Goal: Task Accomplishment & Management: Manage account settings

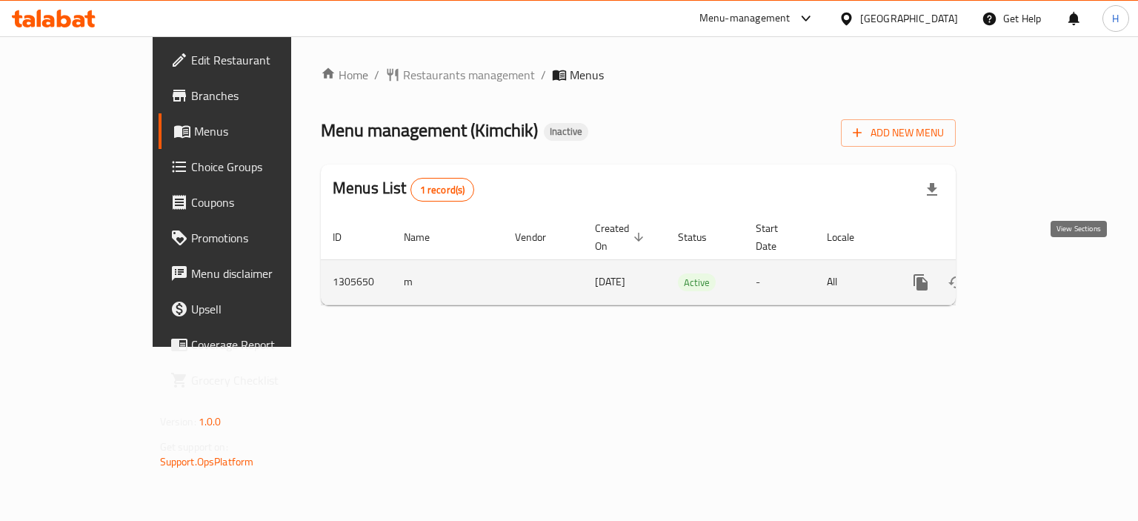
click at [1037, 273] on icon "enhanced table" at bounding box center [1028, 282] width 18 height 18
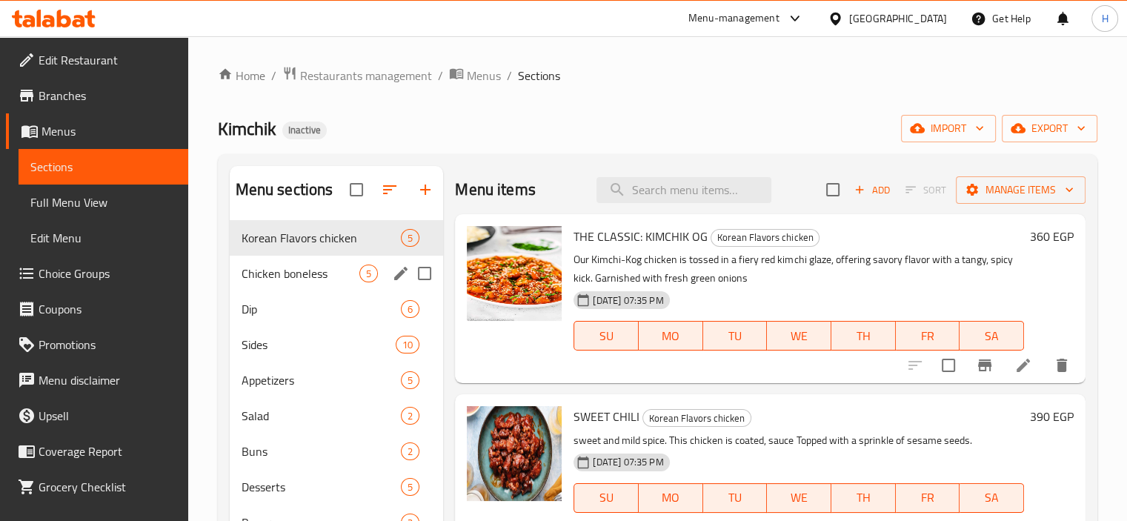
click at [276, 265] on span "Chicken boneless" at bounding box center [301, 274] width 119 height 18
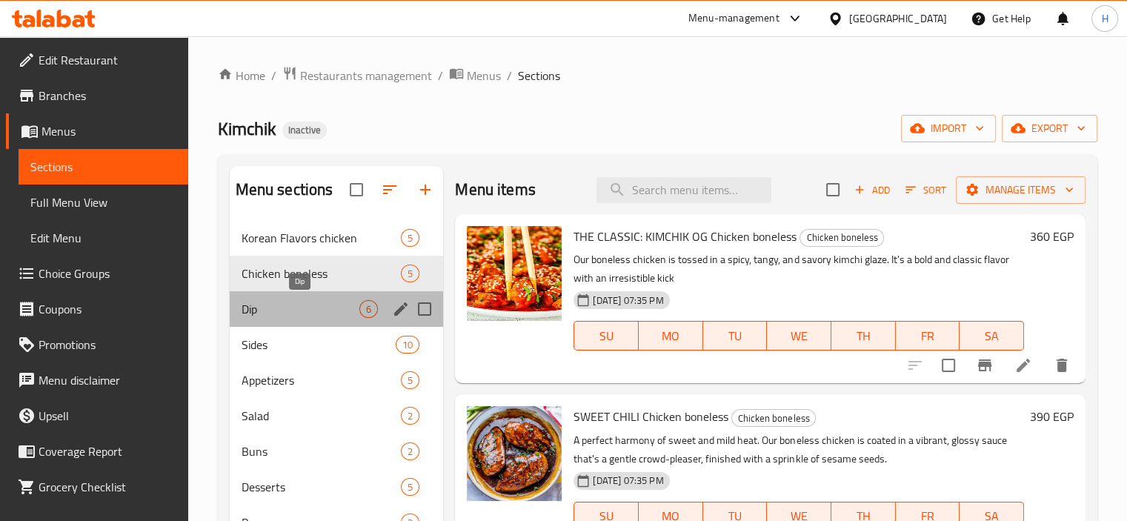
click at [317, 313] on span "Dip" at bounding box center [301, 309] width 119 height 18
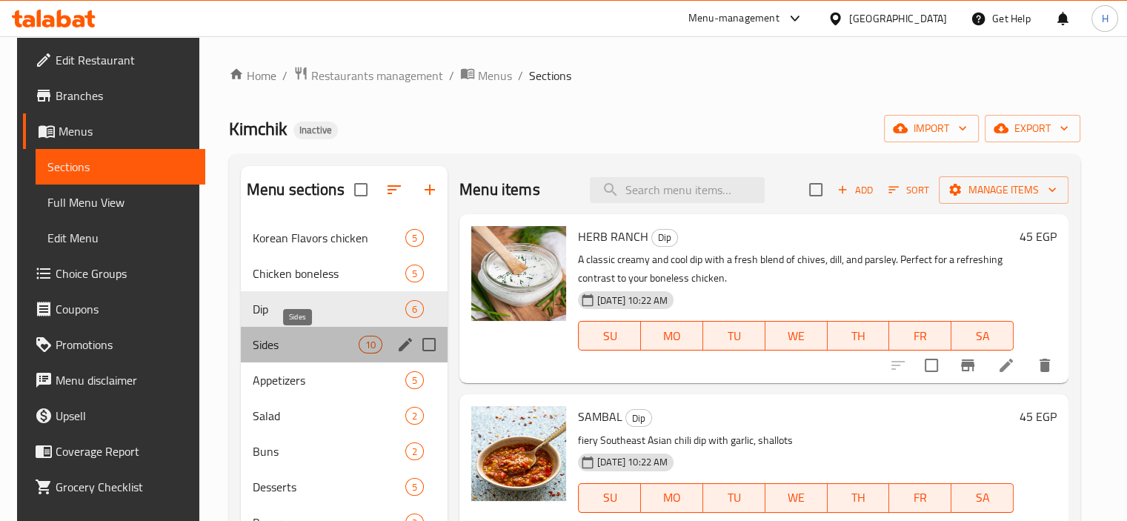
click at [299, 351] on span "Sides" at bounding box center [306, 345] width 106 height 18
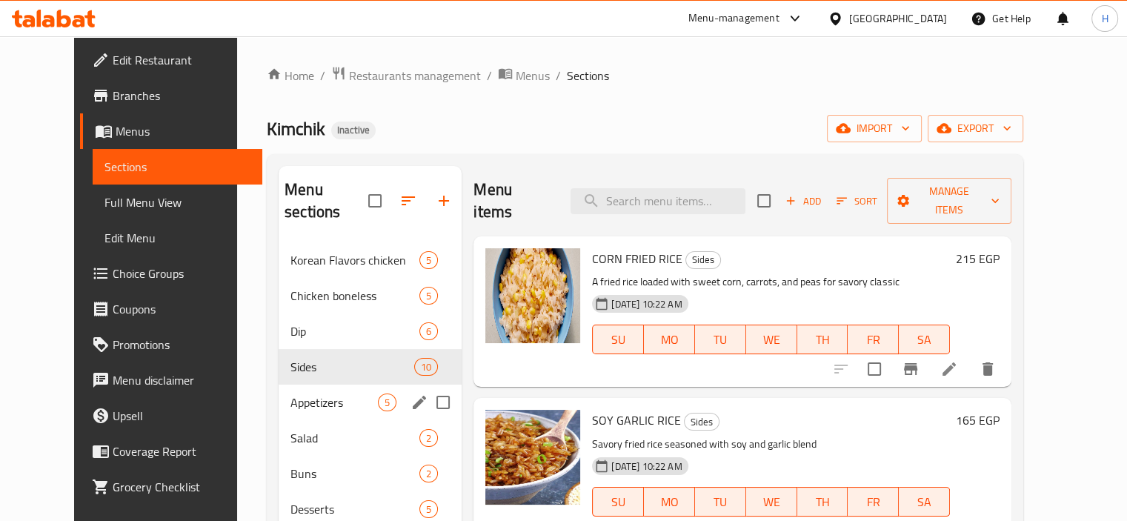
click at [299, 393] on span "Appetizers" at bounding box center [333, 402] width 87 height 18
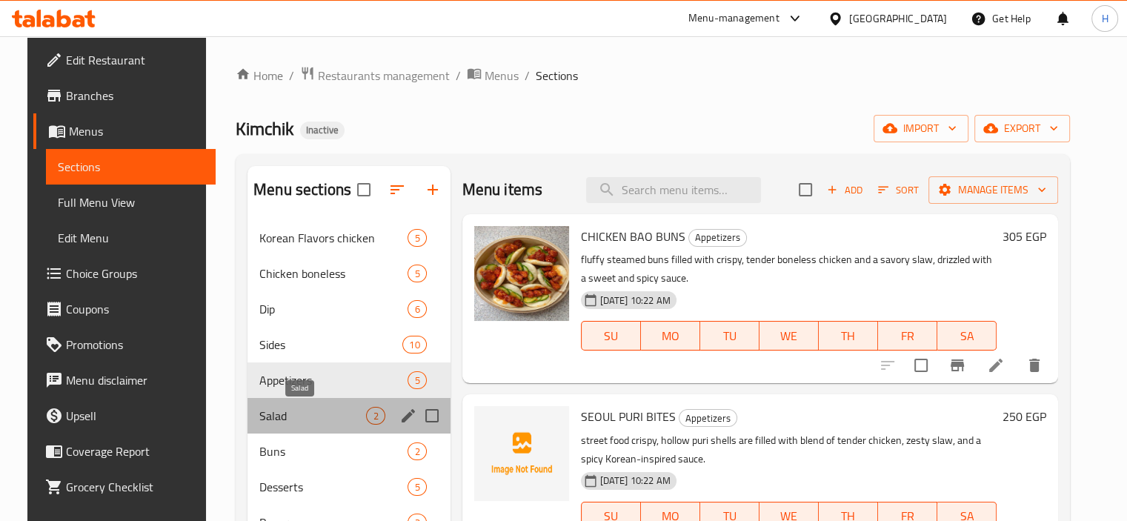
click at [286, 414] on span "Salad" at bounding box center [312, 416] width 107 height 18
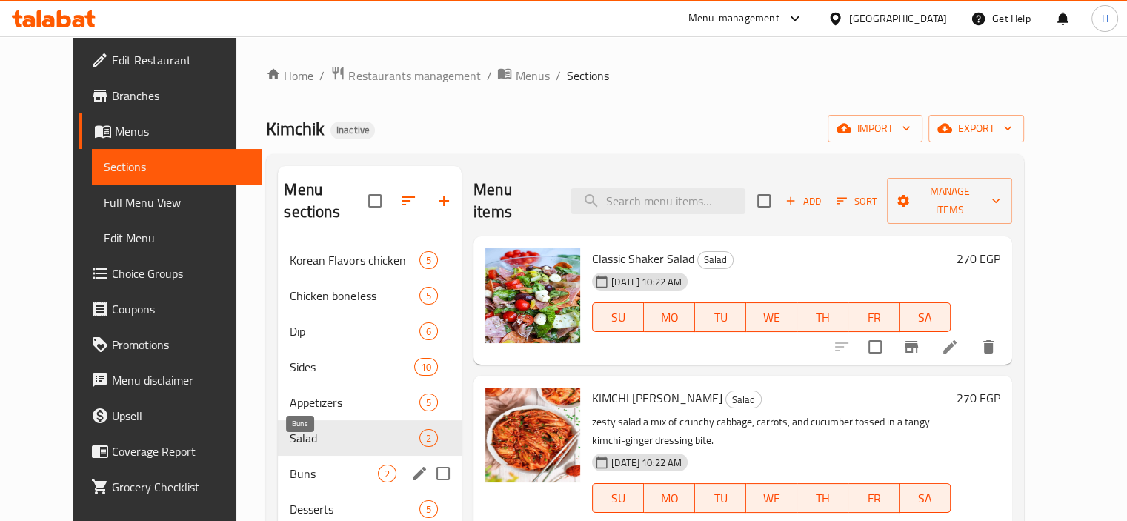
click at [290, 465] on span "Buns" at bounding box center [334, 474] width 88 height 18
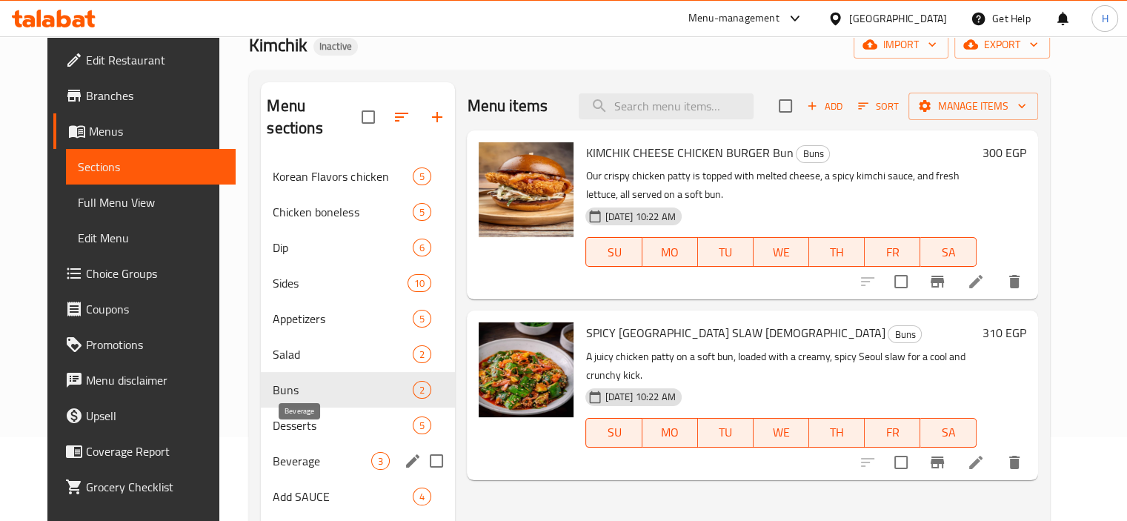
scroll to position [148, 0]
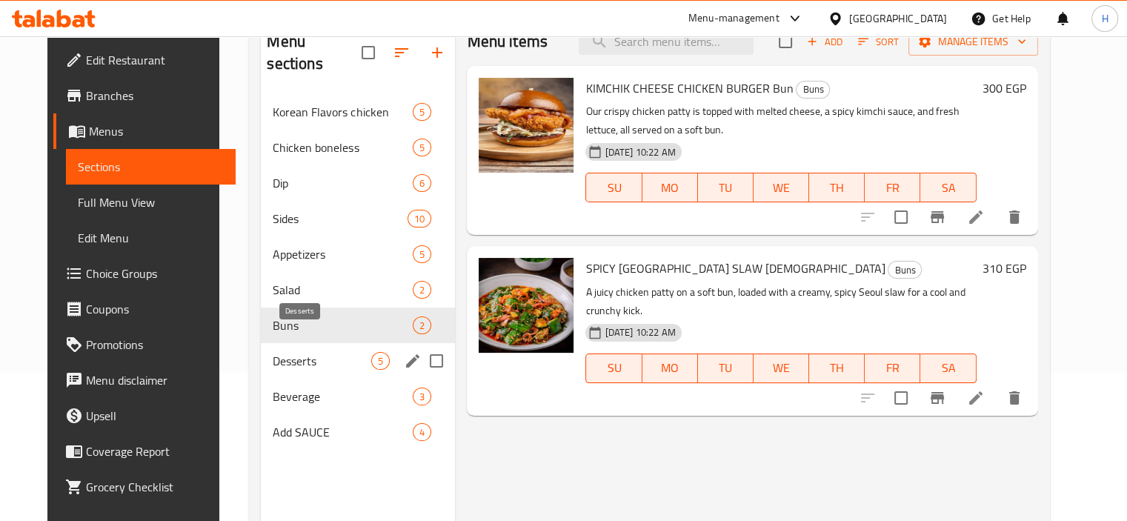
click at [290, 352] on span "Desserts" at bounding box center [322, 361] width 99 height 18
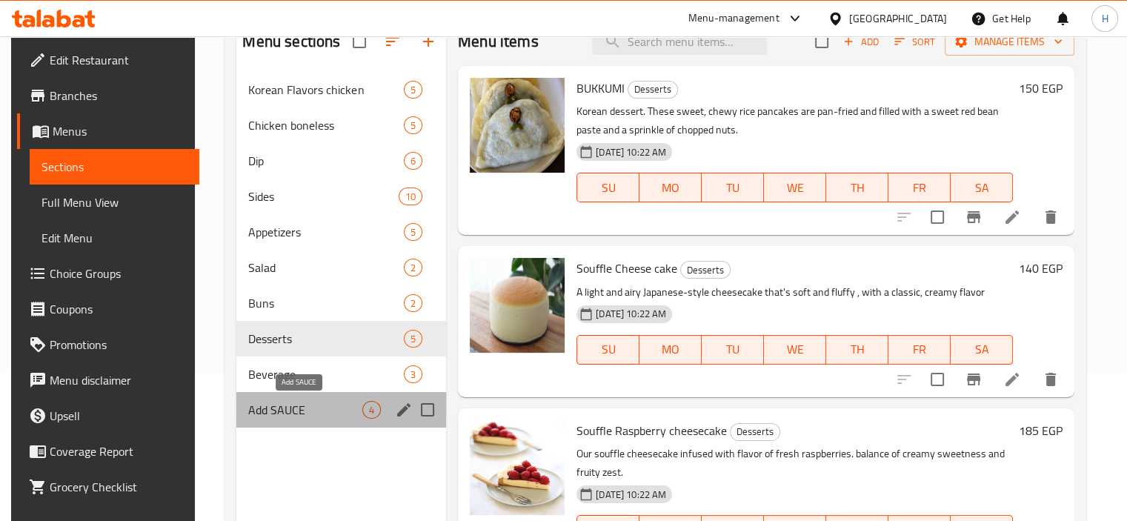
click at [296, 406] on span "Add SAUCE" at bounding box center [305, 410] width 114 height 18
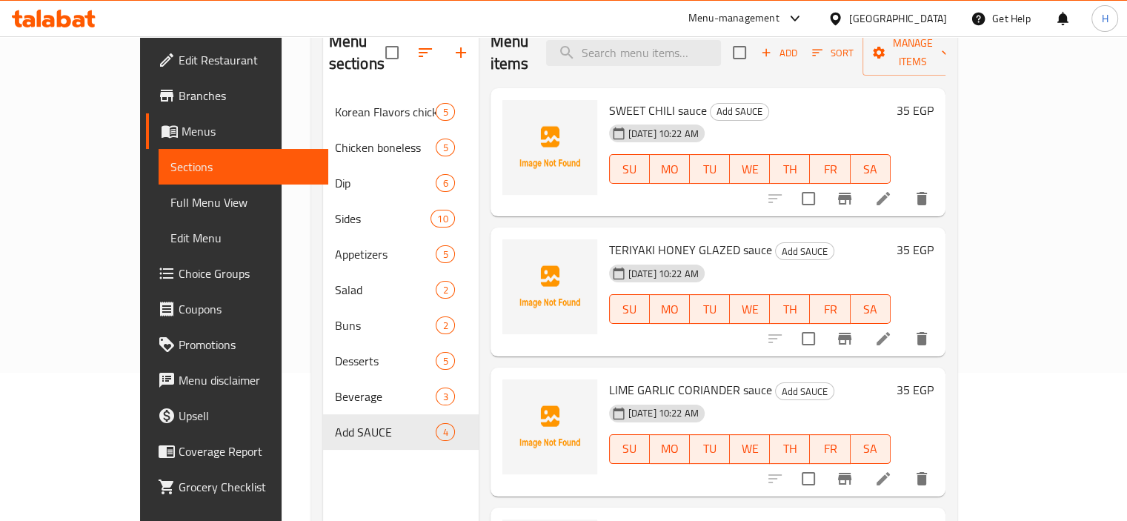
click at [926, 13] on div "Egypt" at bounding box center [898, 18] width 98 height 16
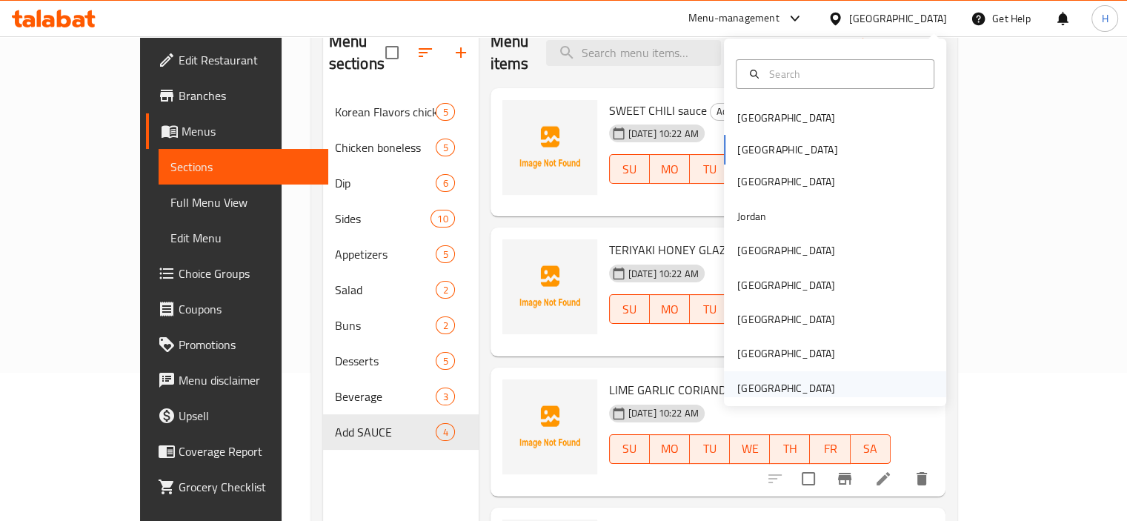
click at [817, 389] on div "United Arab Emirates" at bounding box center [786, 388] width 98 height 16
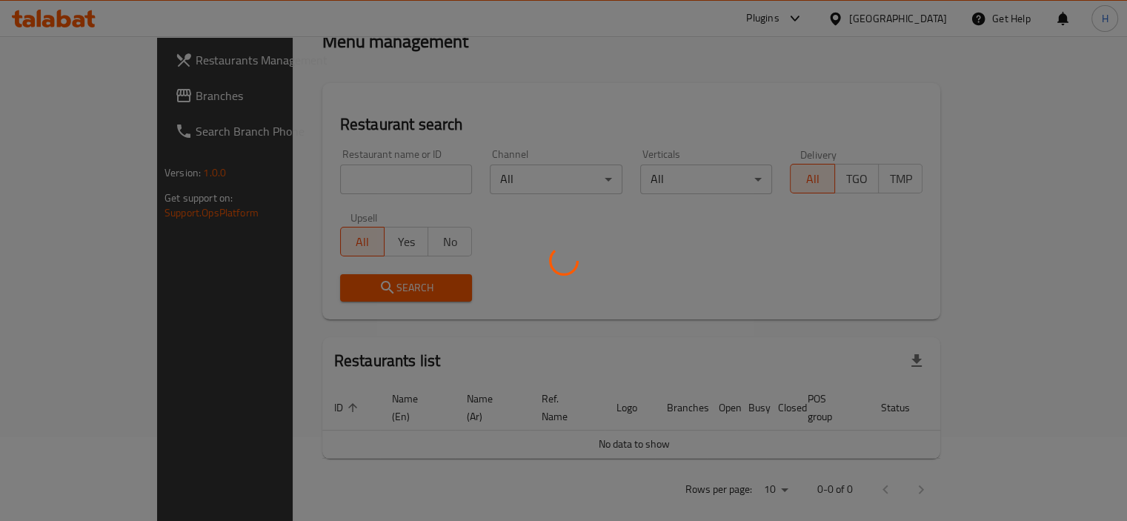
scroll to position [148, 0]
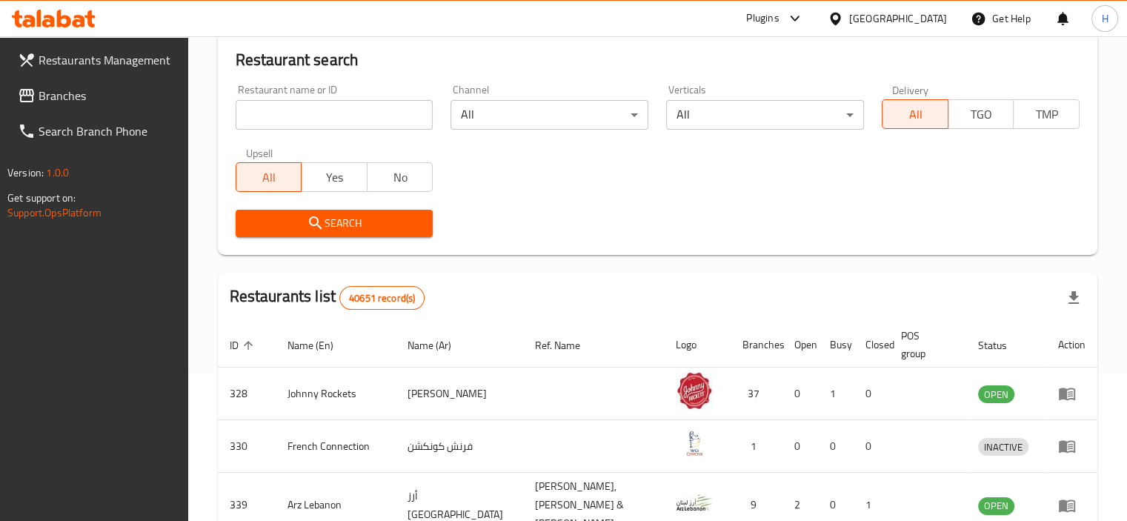
click at [111, 97] on span "Branches" at bounding box center [108, 96] width 138 height 18
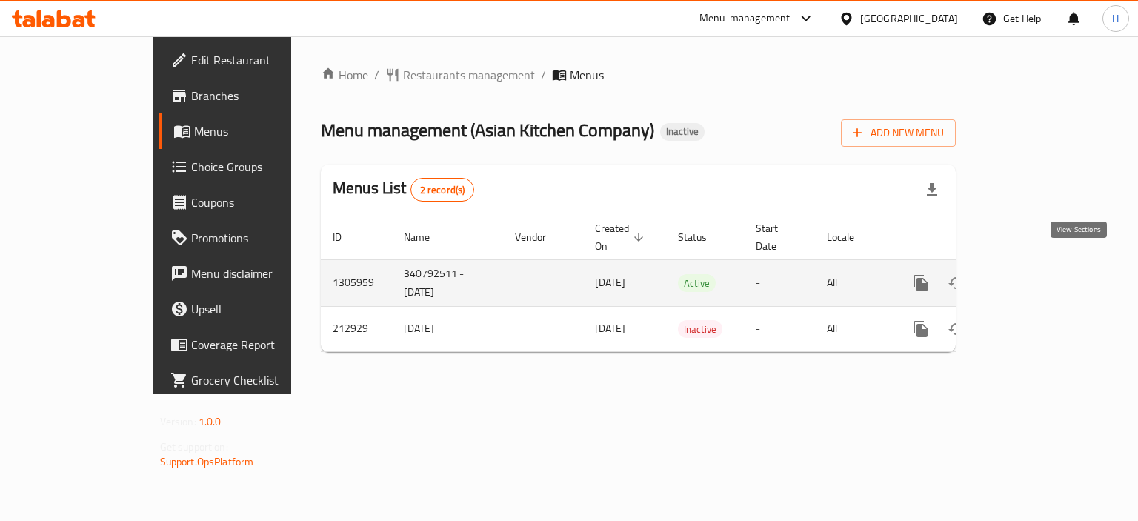
click at [1037, 274] on icon "enhanced table" at bounding box center [1028, 283] width 18 height 18
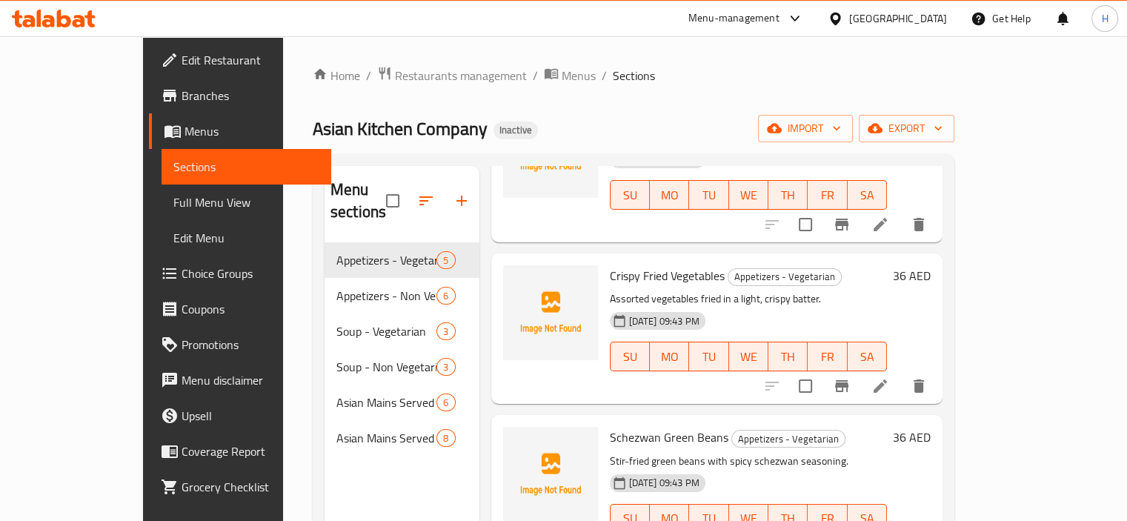
scroll to position [325, 0]
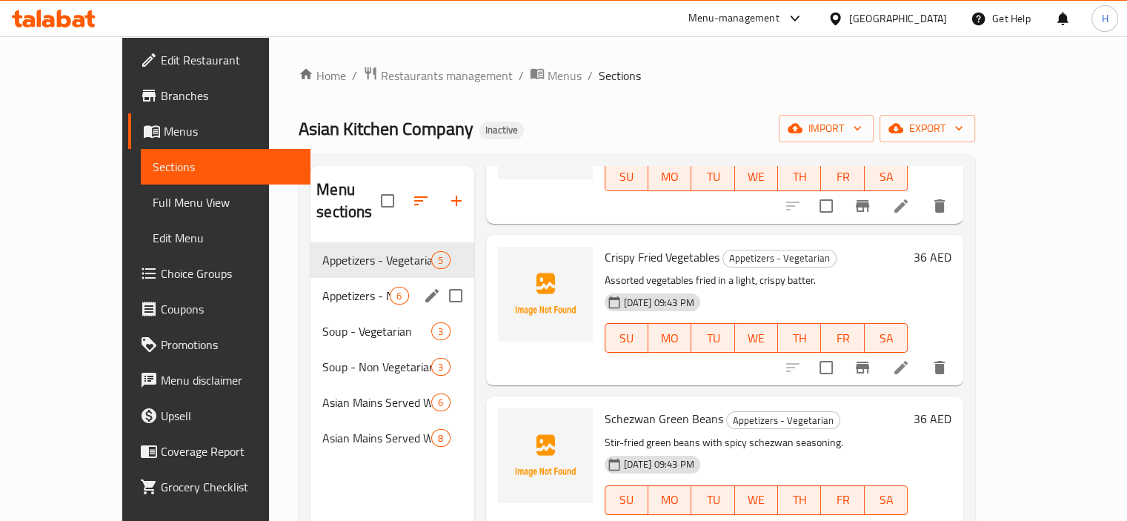
click at [348, 287] on span "Appetizers - Non Vegetarian" at bounding box center [355, 296] width 67 height 18
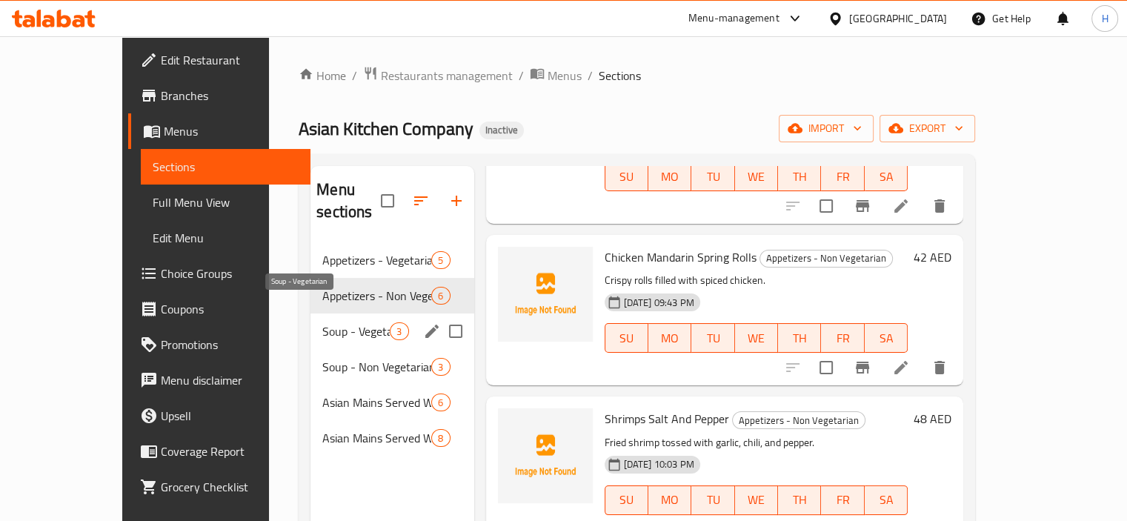
click at [327, 322] on span "Soup - Vegetarian" at bounding box center [355, 331] width 67 height 18
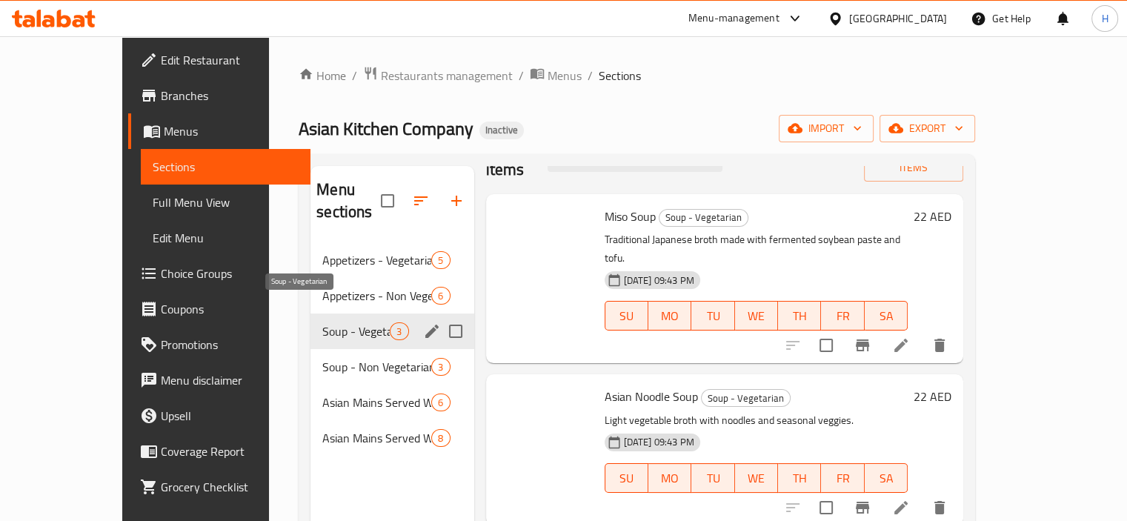
scroll to position [1, 0]
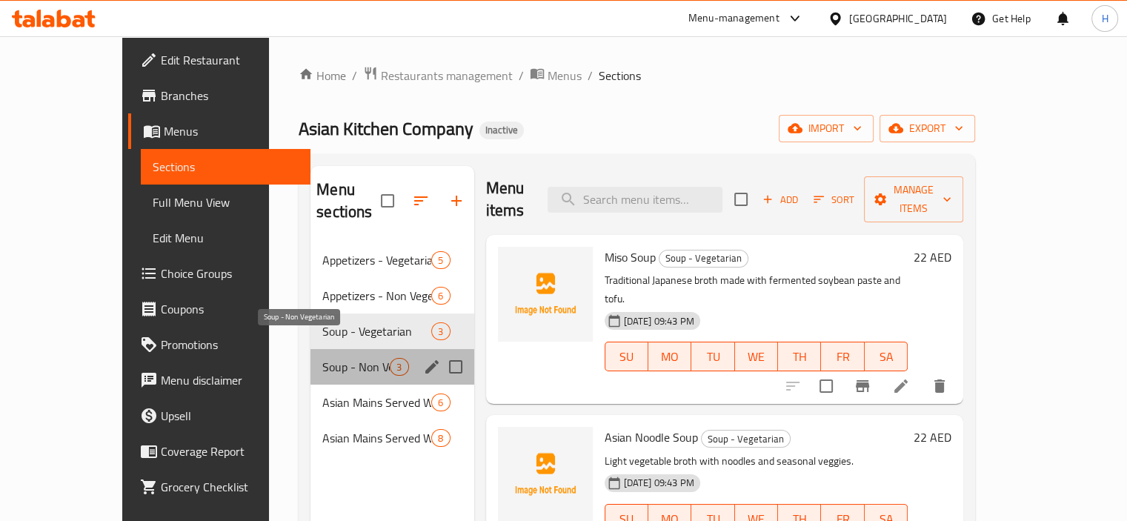
click at [322, 358] on span "Soup - Non Vegetarian" at bounding box center [355, 367] width 67 height 18
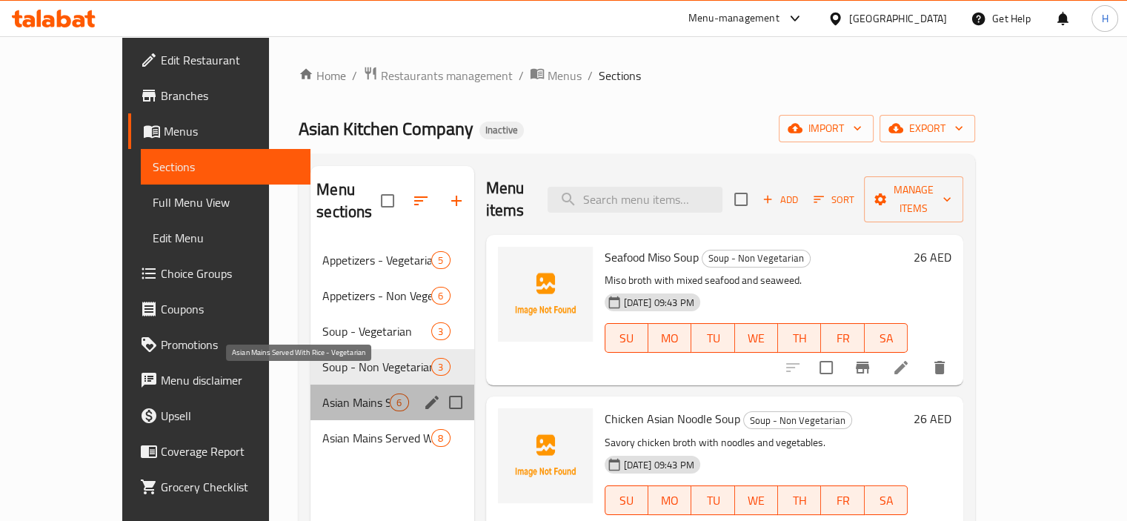
click at [322, 393] on span "Asian Mains Served With Rice - Vegetarian" at bounding box center [355, 402] width 67 height 18
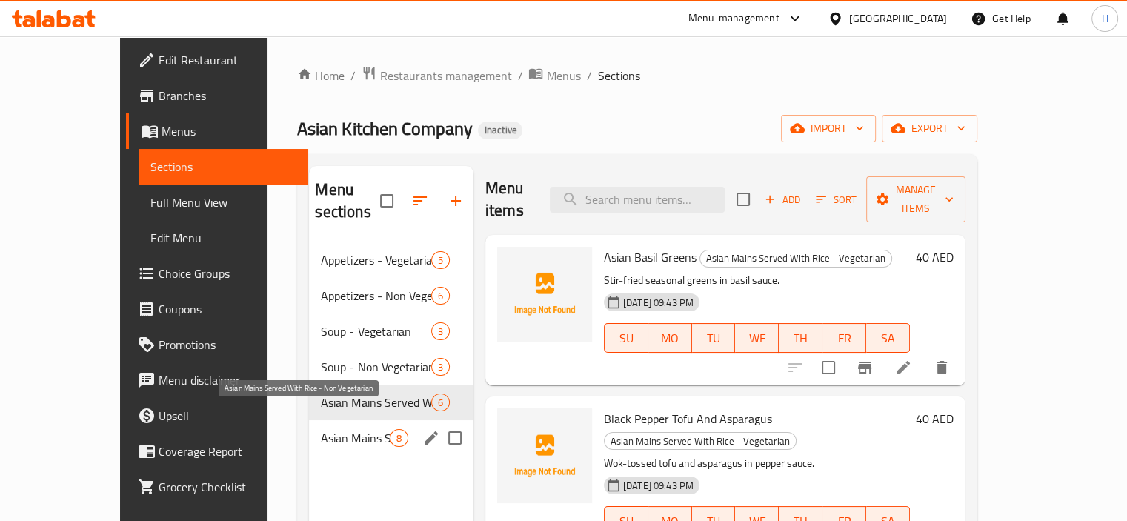
click at [321, 429] on span "Asian Mains Served With Rice - Non Vegetarian" at bounding box center [355, 438] width 68 height 18
